Goal: Information Seeking & Learning: Learn about a topic

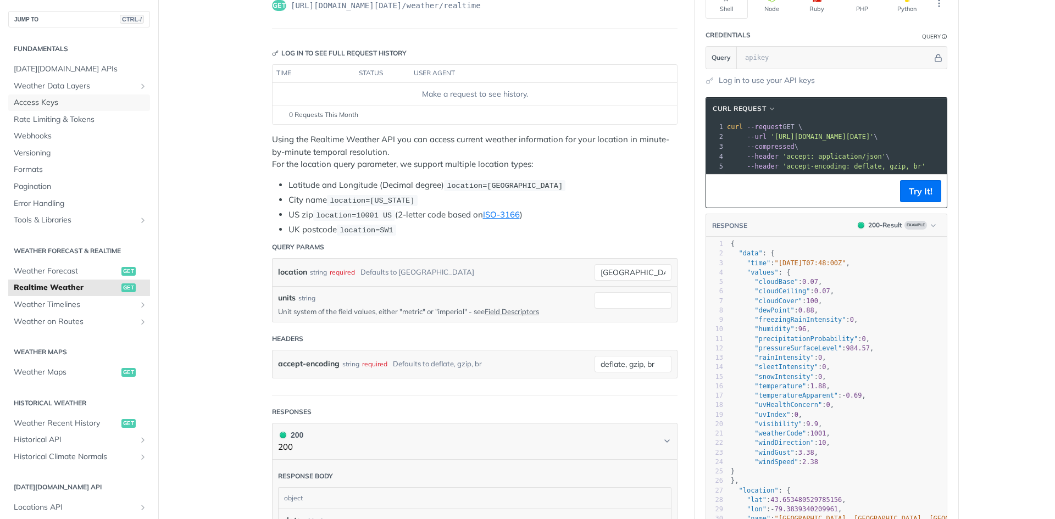
scroll to position [330, 0]
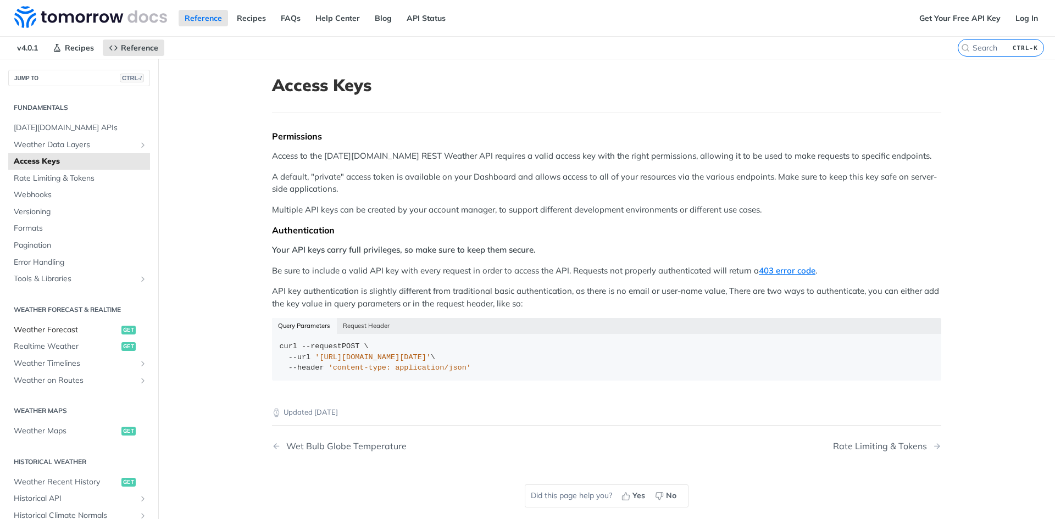
click at [86, 329] on span "Weather Forecast" at bounding box center [66, 330] width 105 height 11
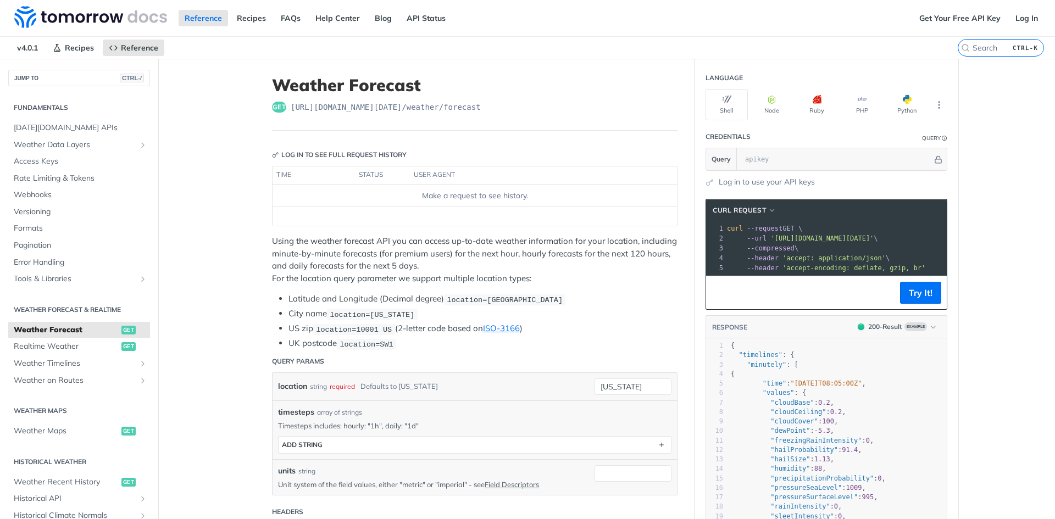
click at [805, 378] on pre "{" at bounding box center [838, 374] width 218 height 9
type textarea "{ "timelines": { "minutely": [ { "time": "2025-02-09T08:05:00Z", "values": { "c…"
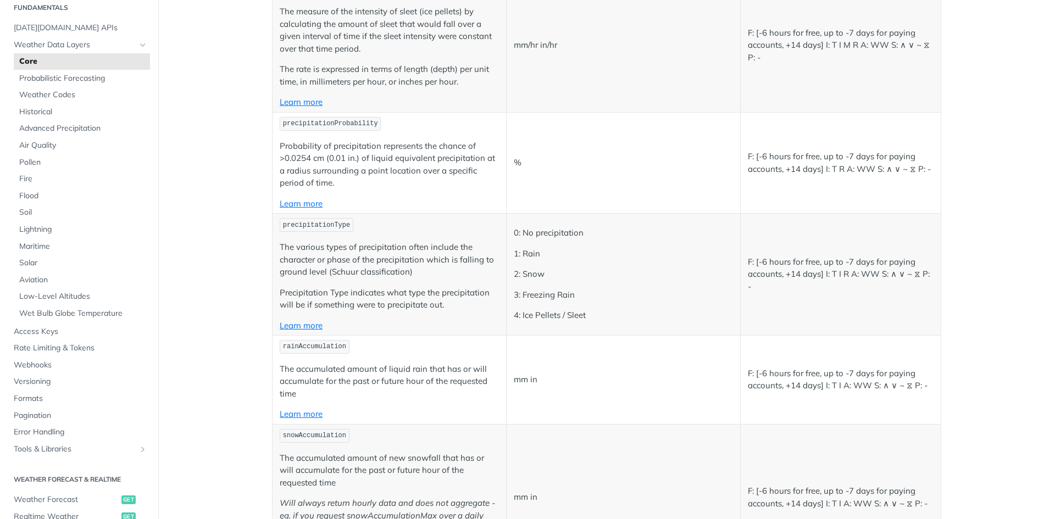
scroll to position [4627, 0]
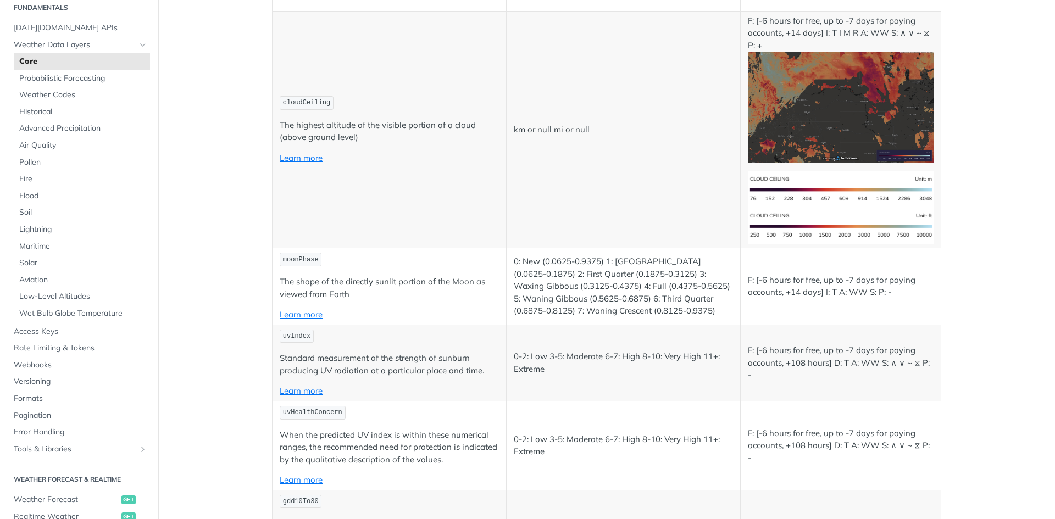
click at [723, 311] on p "0: New (0.0625-0.9375) 1: Waxing Crescent (0.0625-0.1875) 2: First Quarter (0.1…" at bounding box center [623, 287] width 219 height 62
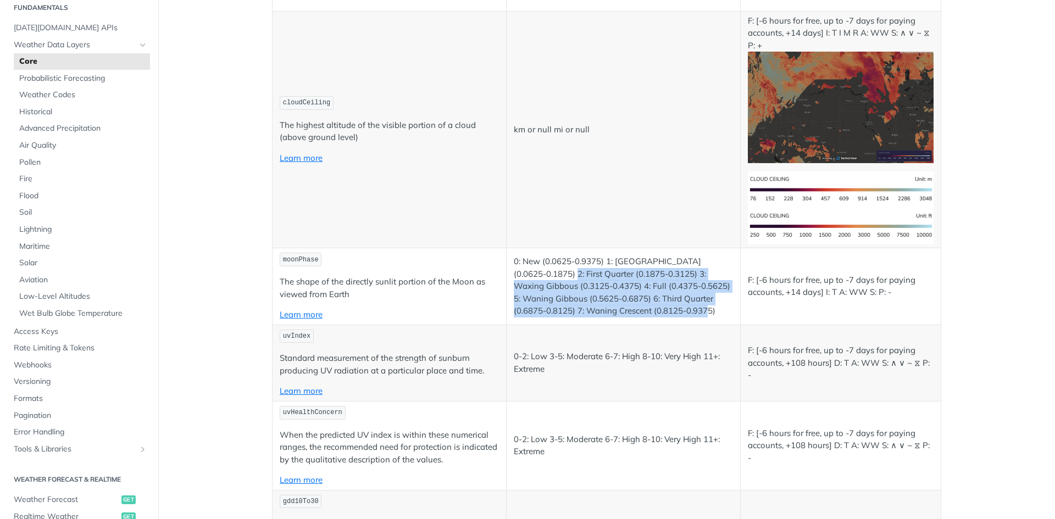
drag, startPoint x: 694, startPoint y: 309, endPoint x: 529, endPoint y: 270, distance: 170.1
click at [546, 272] on p "0: New (0.0625-0.9375) 1: Waxing Crescent (0.0625-0.1875) 2: First Quarter (0.1…" at bounding box center [623, 287] width 219 height 62
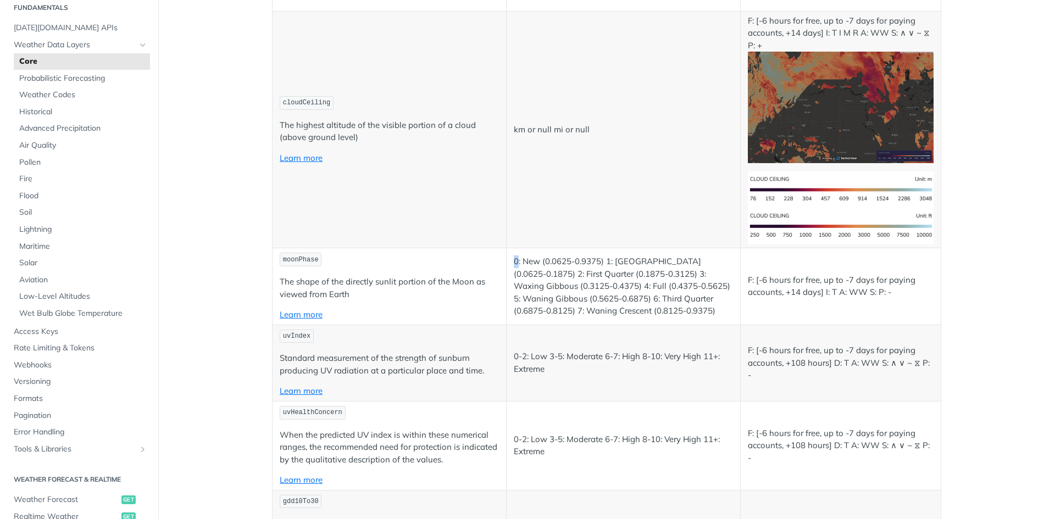
click at [514, 261] on p "0: New (0.0625-0.9375) 1: Waxing Crescent (0.0625-0.1875) 2: First Quarter (0.1…" at bounding box center [623, 287] width 219 height 62
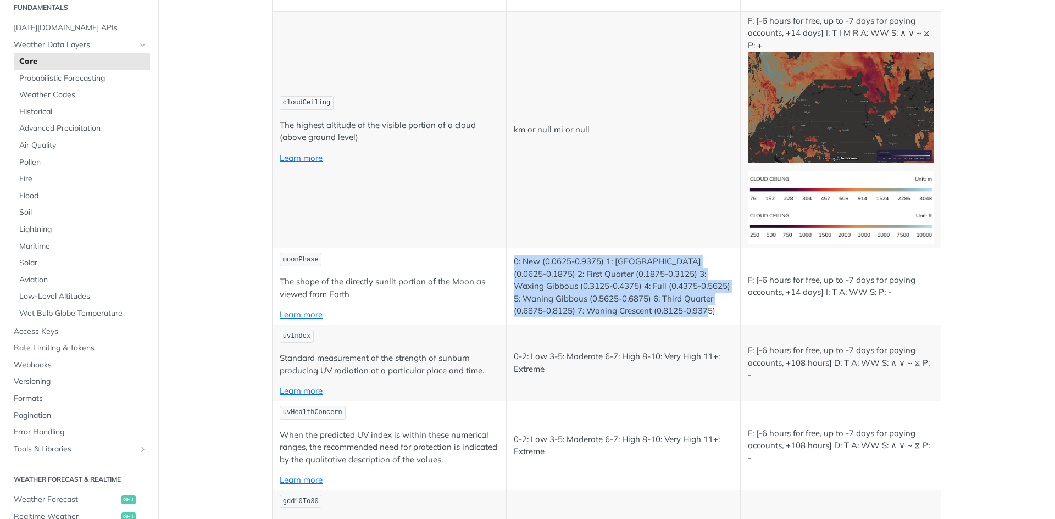
drag, startPoint x: 510, startPoint y: 261, endPoint x: 720, endPoint y: 313, distance: 216.2
click at [720, 313] on p "0: New (0.0625-0.9375) 1: Waxing Crescent (0.0625-0.1875) 2: First Quarter (0.1…" at bounding box center [623, 287] width 219 height 62
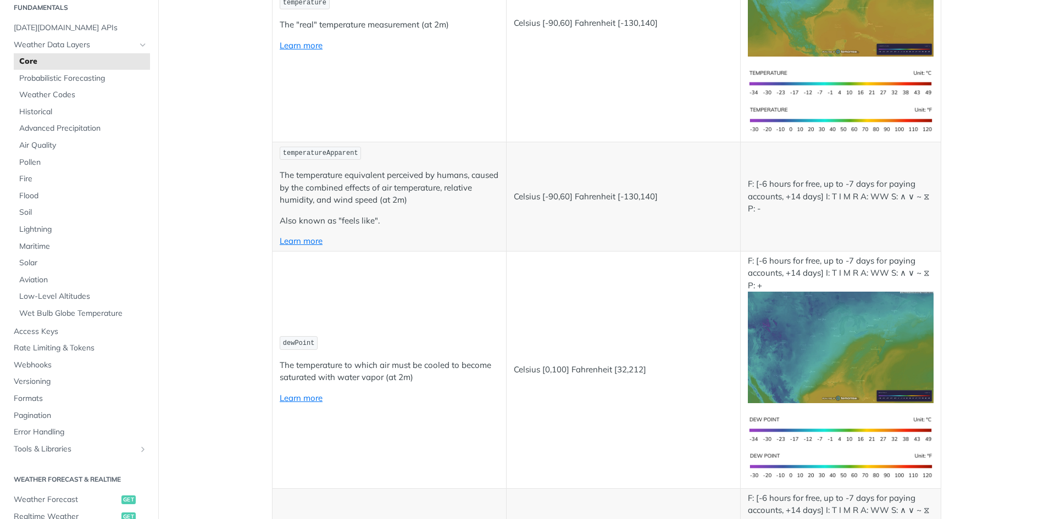
scroll to position [0, 0]
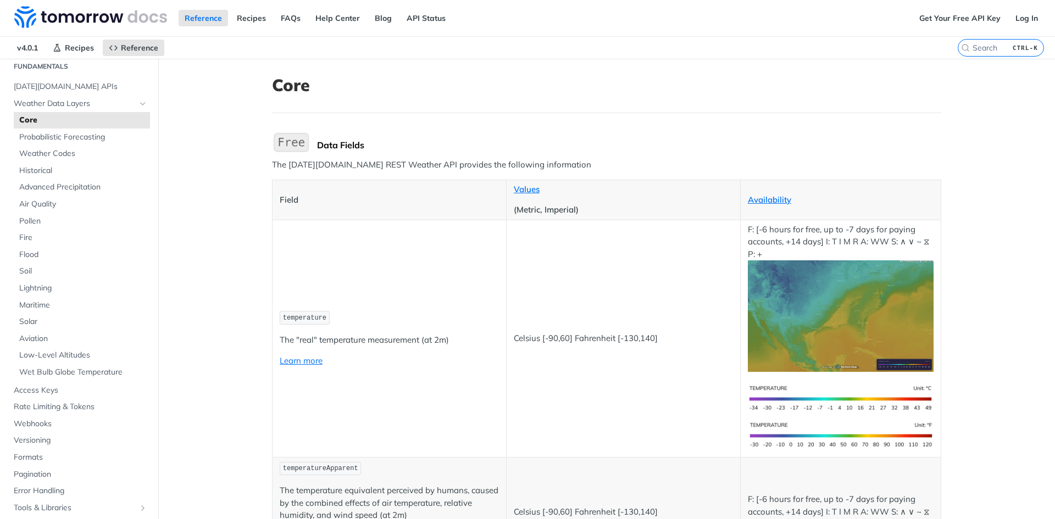
click at [989, 40] on label "CTRL-K" at bounding box center [1001, 48] width 86 height 18
click at [989, 43] on input "CTRL-K" at bounding box center [988, 48] width 112 height 10
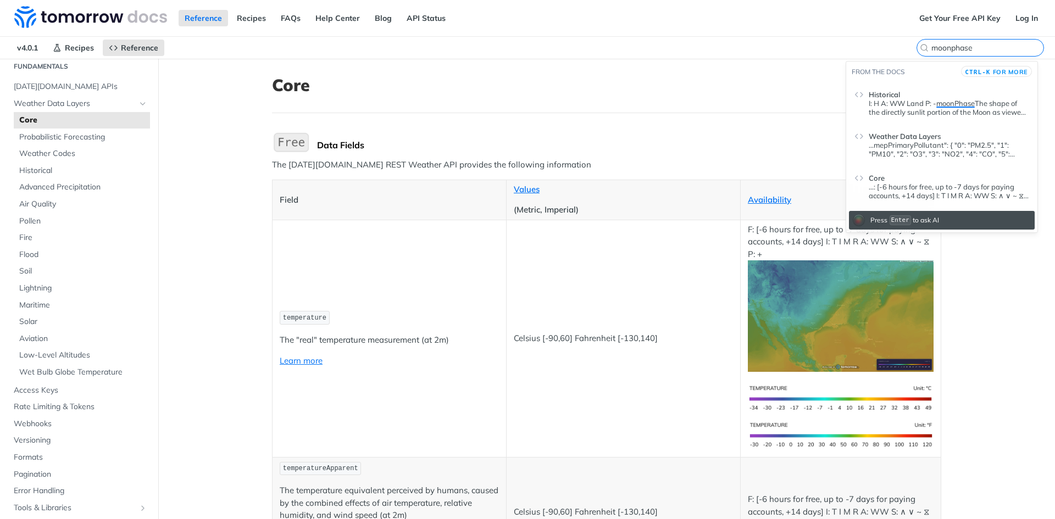
type input "moonphase"
click at [889, 141] on p "...mepPrimaryPollutant": { "0": "PM2.5", "1": "PM10", "2": "O3", "3": "NO2", "4…" at bounding box center [949, 150] width 160 height 18
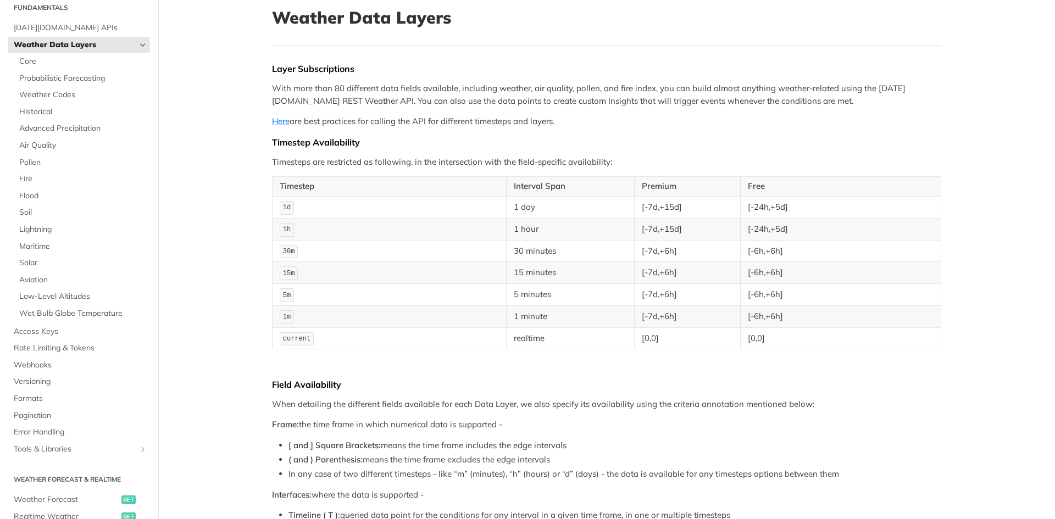
scroll to position [165, 0]
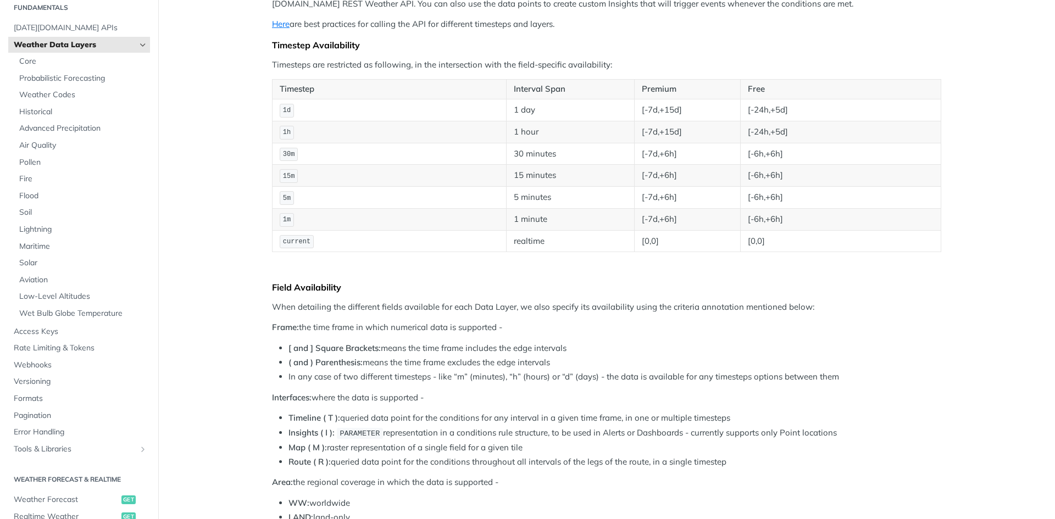
click at [553, 343] on li "[ and ] Square Brackets: means the time frame includes the edge intervals" at bounding box center [615, 348] width 653 height 13
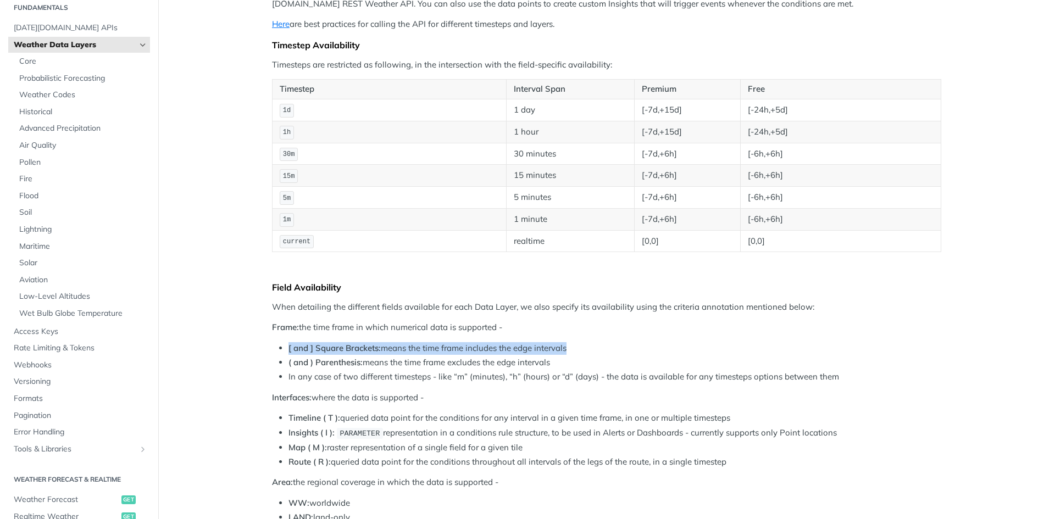
click at [553, 343] on li "[ and ] Square Brackets: means the time frame includes the edge intervals" at bounding box center [615, 348] width 653 height 13
click at [559, 343] on li "[ and ] Square Brackets: means the time frame includes the edge intervals" at bounding box center [615, 348] width 653 height 13
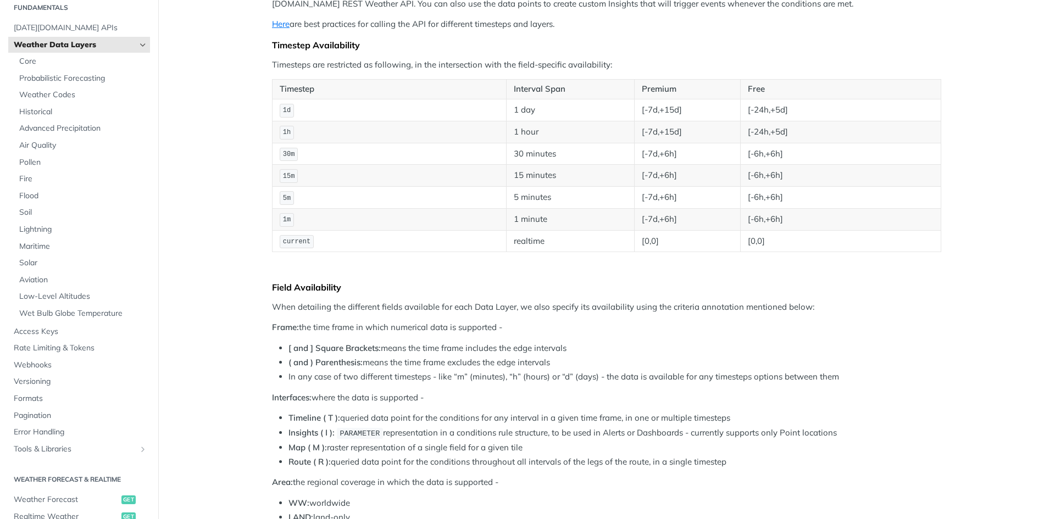
click at [564, 378] on li "In any case of two different timesteps - like “m” (minutes), “h” (hours) or “d”…" at bounding box center [615, 377] width 653 height 13
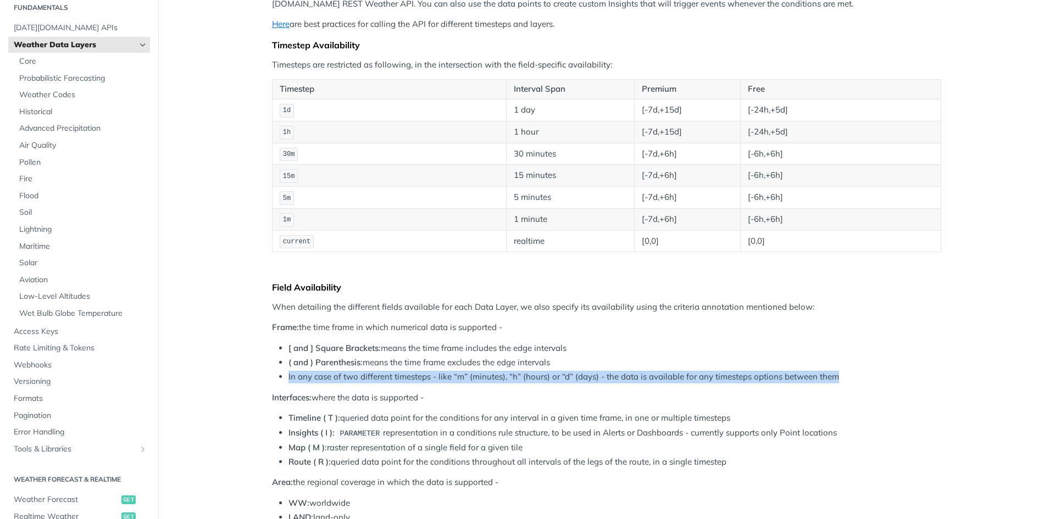
click at [563, 378] on li "In any case of two different timesteps - like “m” (minutes), “h” (hours) or “d”…" at bounding box center [615, 377] width 653 height 13
click at [565, 378] on li "In any case of two different timesteps - like “m” (minutes), “h” (hours) or “d”…" at bounding box center [615, 377] width 653 height 13
click at [620, 377] on li "In any case of two different timesteps - like “m” (minutes), “h” (hours) or “d”…" at bounding box center [615, 377] width 653 height 13
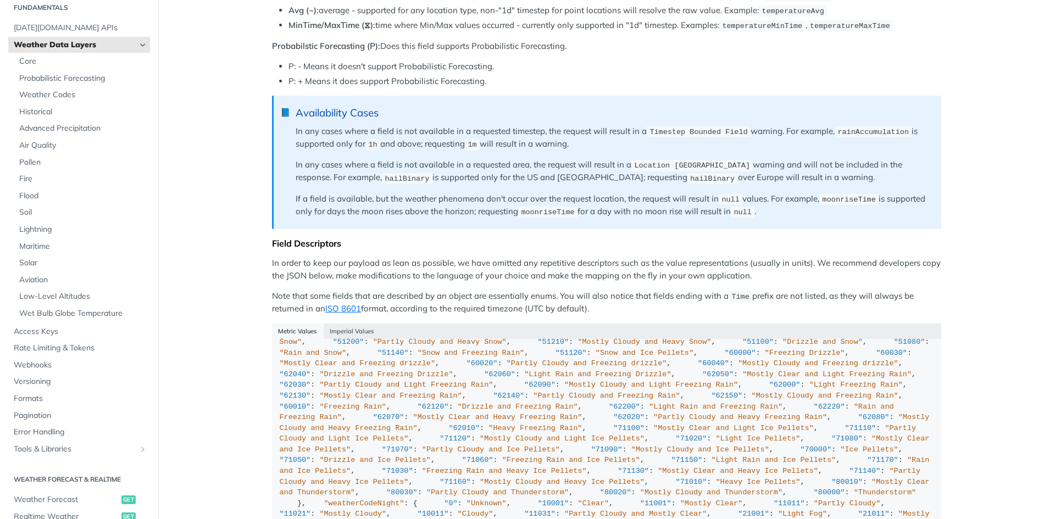
scroll to position [824, 0]
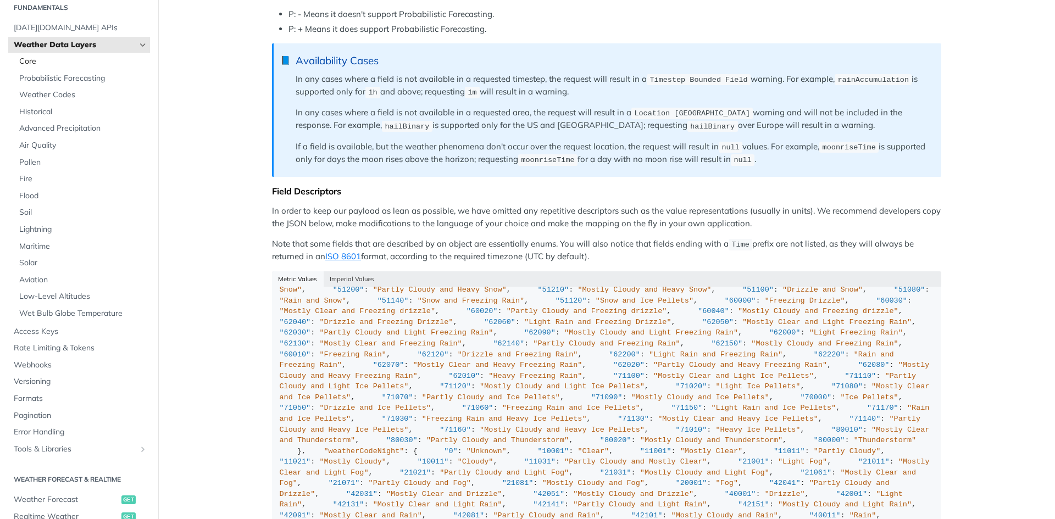
click at [77, 59] on span "Core" at bounding box center [83, 61] width 128 height 11
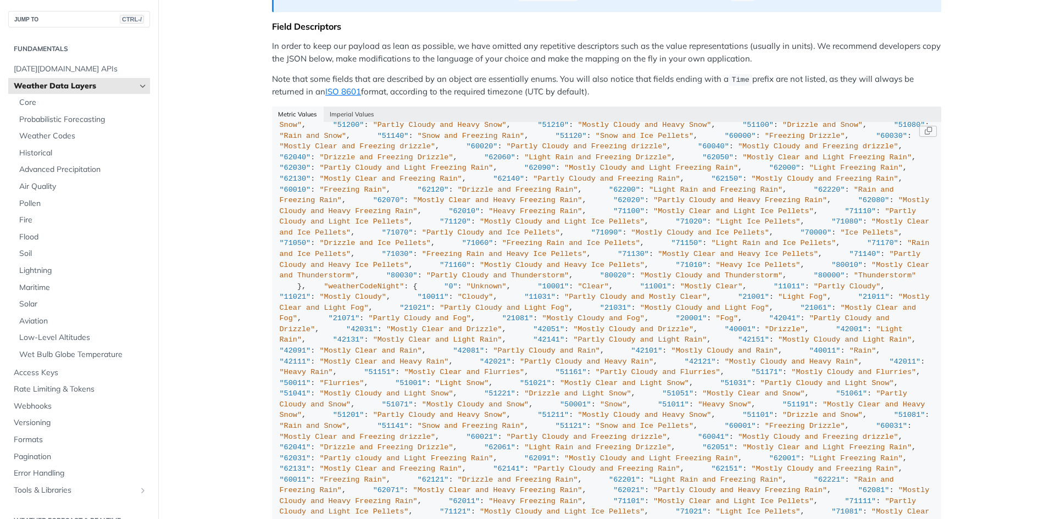
scroll to position [3284, 0]
drag, startPoint x: 350, startPoint y: 392, endPoint x: 341, endPoint y: 228, distance: 164.6
copy div ""weatherCode" : { "0" : "Unknown" , "1000" : "Clear, Sunny" , "1100" : "Mostly …"
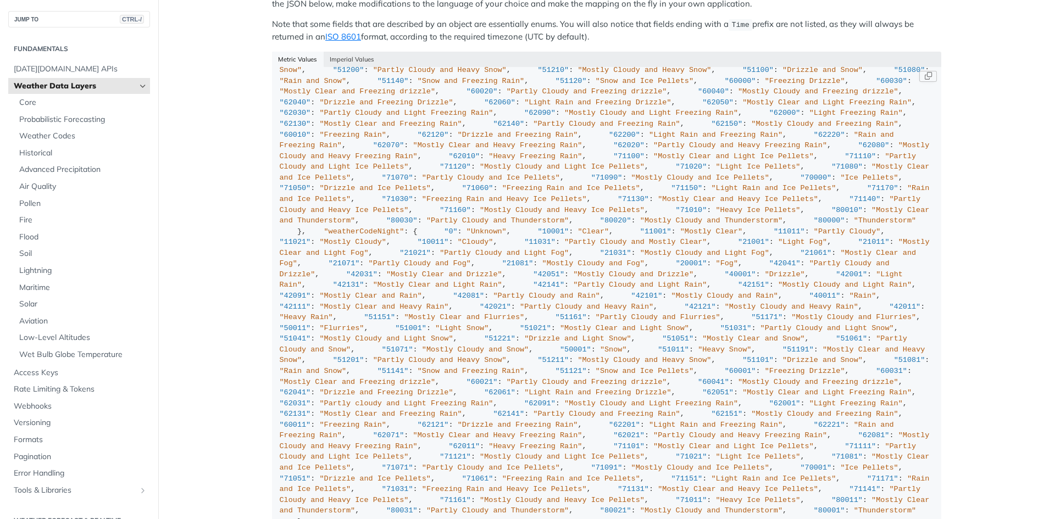
scroll to position [3339, 0]
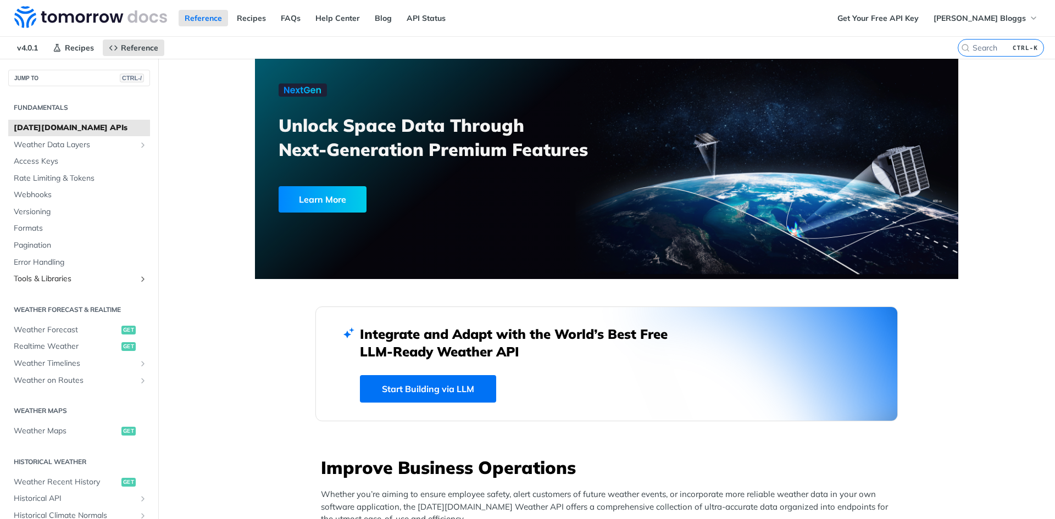
click at [137, 274] on link "Tools & Libraries" at bounding box center [79, 279] width 142 height 16
click at [392, 337] on h2 "Integrate and Adapt with the World’s Best Free LLM-Ready Weather API" at bounding box center [522, 342] width 324 height 35
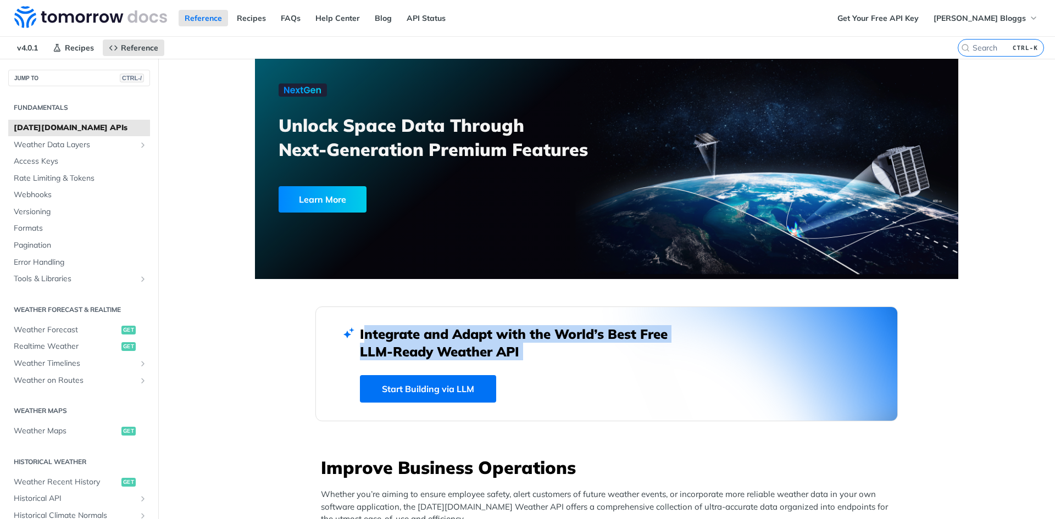
click at [392, 337] on h2 "Integrate and Adapt with the World’s Best Free LLM-Ready Weather API" at bounding box center [522, 342] width 324 height 35
click at [414, 335] on h2 "Integrate and Adapt with the World’s Best Free LLM-Ready Weather API" at bounding box center [522, 342] width 324 height 35
